Goal: Information Seeking & Learning: Learn about a topic

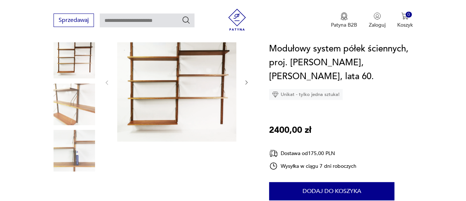
scroll to position [102, 0]
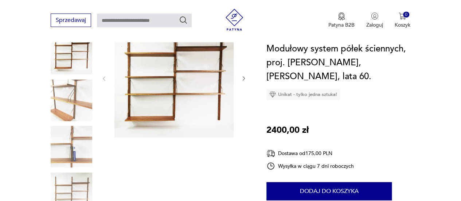
click at [84, 56] on img at bounding box center [72, 54] width 42 height 42
click at [194, 83] on img at bounding box center [173, 77] width 119 height 119
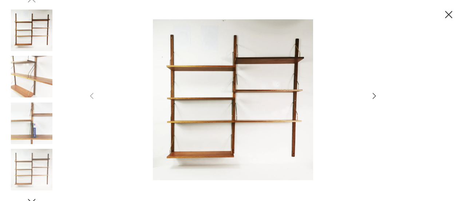
click at [373, 93] on icon "button" at bounding box center [374, 96] width 3 height 6
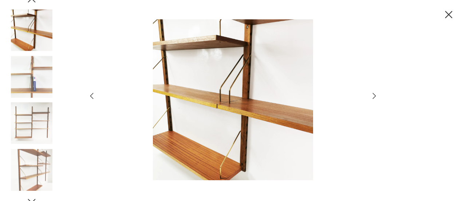
click at [373, 93] on icon "button" at bounding box center [374, 96] width 3 height 6
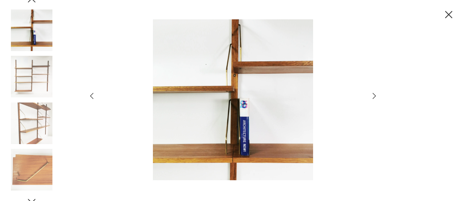
click at [373, 93] on icon "button" at bounding box center [374, 96] width 3 height 6
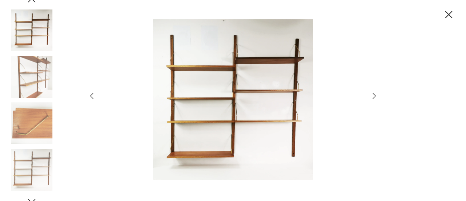
click at [373, 93] on icon "button" at bounding box center [374, 96] width 3 height 6
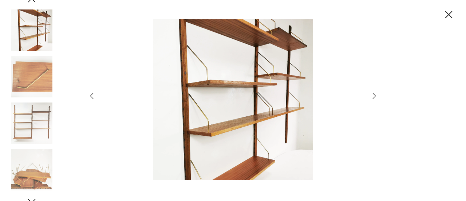
click at [373, 93] on icon "button" at bounding box center [374, 96] width 3 height 6
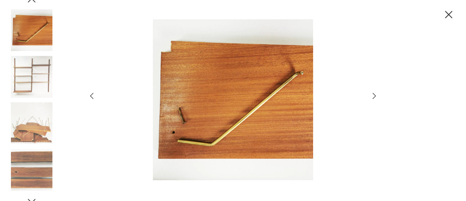
click at [373, 93] on icon "button" at bounding box center [374, 96] width 3 height 6
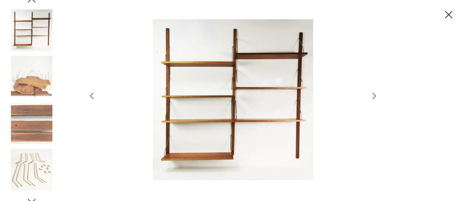
click at [373, 93] on icon "button" at bounding box center [374, 96] width 3 height 6
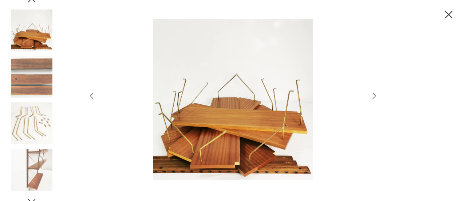
click at [373, 93] on icon "button" at bounding box center [374, 96] width 3 height 6
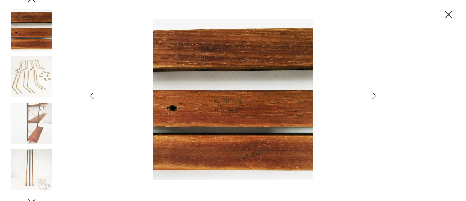
click at [373, 93] on icon "button" at bounding box center [374, 96] width 3 height 6
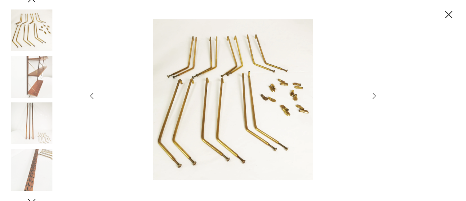
scroll to position [0, 0]
click at [373, 93] on icon "button" at bounding box center [374, 96] width 3 height 6
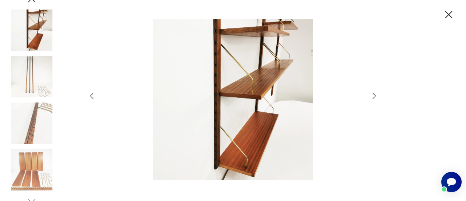
click at [373, 93] on icon "button" at bounding box center [374, 96] width 3 height 6
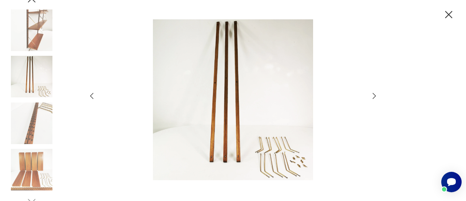
click at [373, 93] on icon "button" at bounding box center [374, 96] width 3 height 6
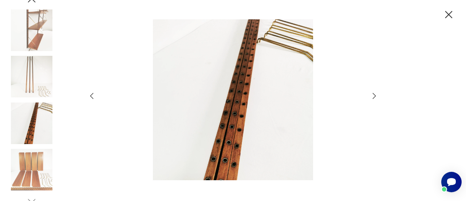
click at [373, 93] on icon "button" at bounding box center [374, 96] width 3 height 6
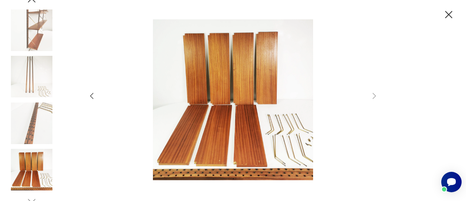
click at [451, 16] on icon "button" at bounding box center [448, 14] width 7 height 7
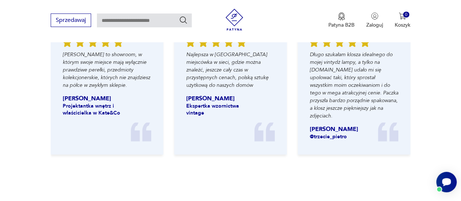
scroll to position [874, 0]
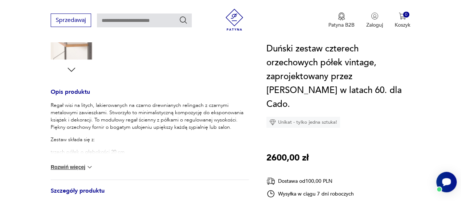
scroll to position [277, 0]
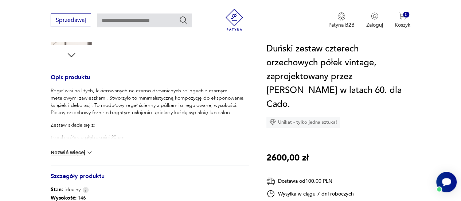
click at [115, 150] on div "Regał wisi na litych, lakierowanych na czarno drewnianych relingach z czarnymi …" at bounding box center [150, 126] width 198 height 78
click at [68, 155] on button "Rozwiń więcej" at bounding box center [72, 152] width 42 height 7
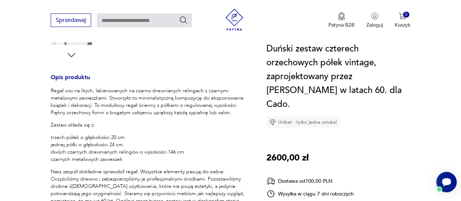
click at [11, 155] on section "Klasyk Opis produktu Regał wisi na litych, lakierowanych na czarno drewnianych …" at bounding box center [230, 126] width 461 height 555
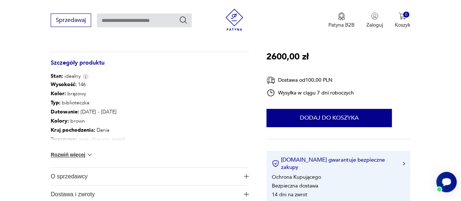
scroll to position [481, 0]
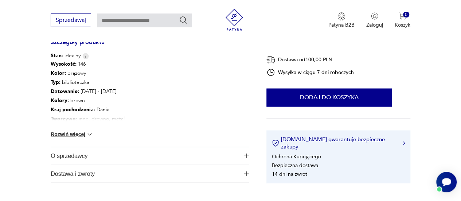
click at [114, 130] on div "Wysokość : 146 Kolor: brązowy Typ : biblioteczka Datowanie : 1960 - 1969 Kolory…" at bounding box center [150, 102] width 198 height 87
click at [82, 134] on button "Rozwiń więcej" at bounding box center [72, 133] width 42 height 7
